Goal: Find specific page/section: Find specific page/section

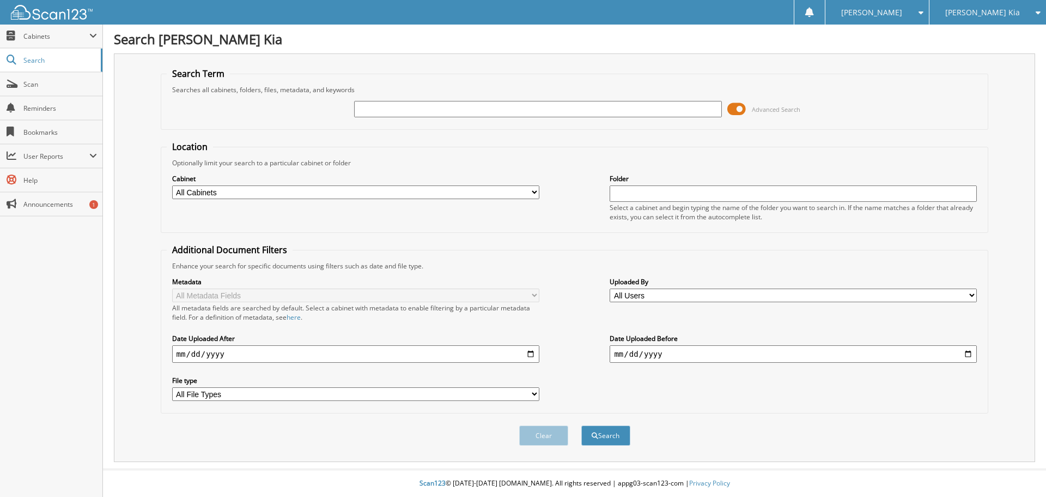
click at [432, 107] on input "text" at bounding box center [537, 109] width 367 height 16
type input "[PERSON_NAME]"
click at [595, 434] on span "submit" at bounding box center [595, 435] width 7 height 7
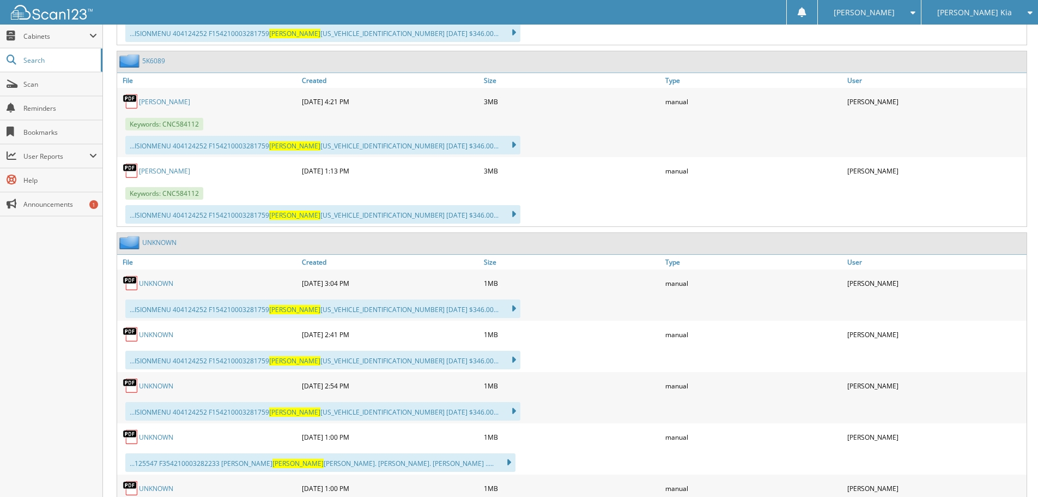
scroll to position [1308, 0]
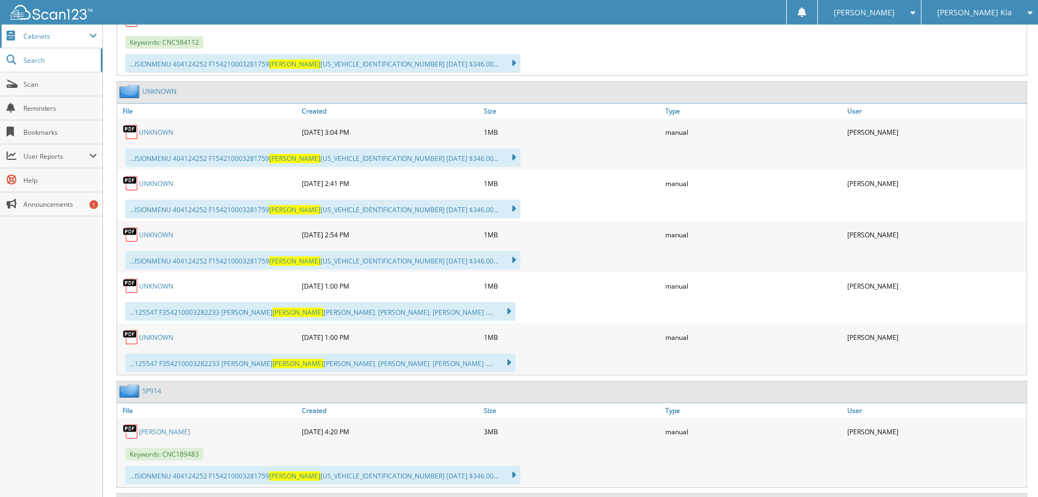
click at [53, 32] on span "Cabinets" at bounding box center [56, 36] width 66 height 9
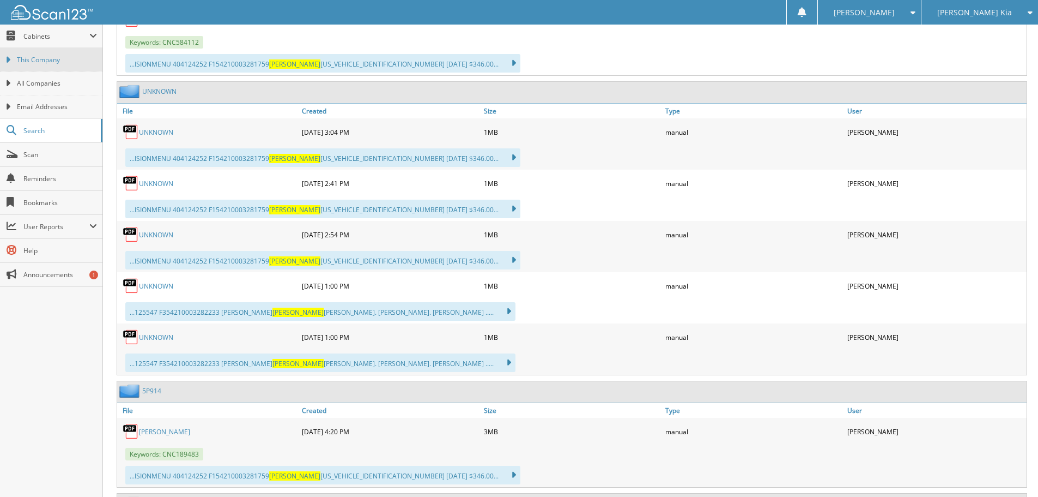
click at [83, 71] on link "This Company" at bounding box center [51, 59] width 102 height 23
